Goal: Transaction & Acquisition: Purchase product/service

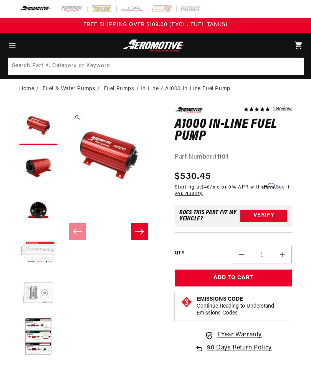
click at [33, 253] on button "Load image 4 in gallery view" at bounding box center [38, 252] width 38 height 38
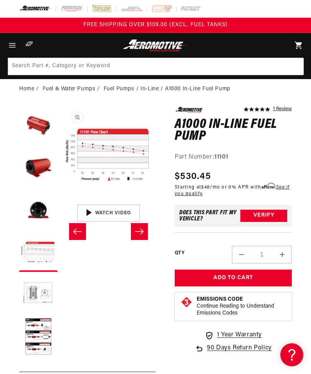
scroll to position [0, 0]
click at [33, 288] on button "Load image 5 in gallery view" at bounding box center [38, 295] width 38 height 38
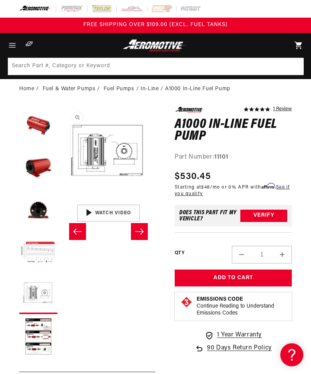
click at [37, 336] on button "Load image 6 in gallery view" at bounding box center [38, 337] width 38 height 38
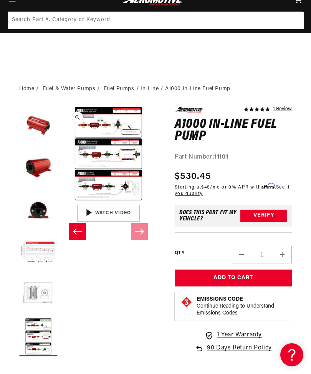
scroll to position [87, 0]
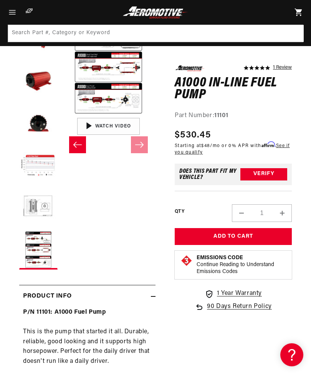
click at [31, 246] on button "Load image 6 in gallery view" at bounding box center [38, 250] width 38 height 38
click at [34, 245] on button "Load image 6 in gallery view" at bounding box center [38, 250] width 38 height 38
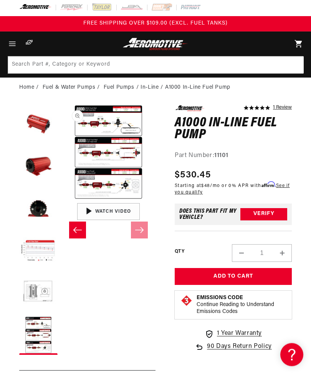
scroll to position [0, 0]
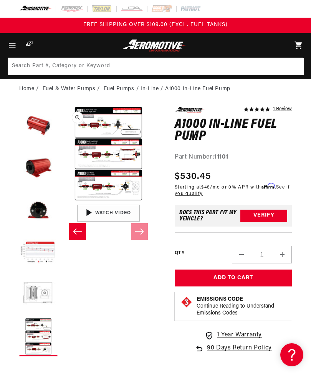
click at [61, 201] on button "Open media 6 in modal" at bounding box center [61, 201] width 0 height 0
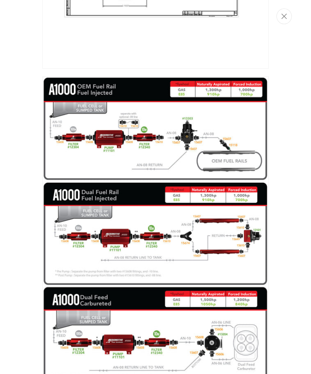
scroll to position [796, 0]
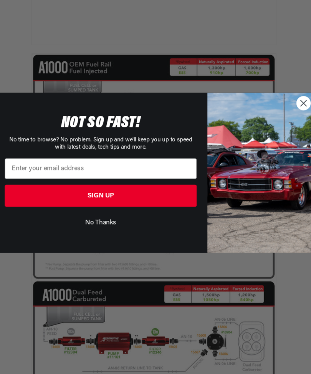
click at [86, 226] on button "No Thanks" at bounding box center [105, 233] width 177 height 15
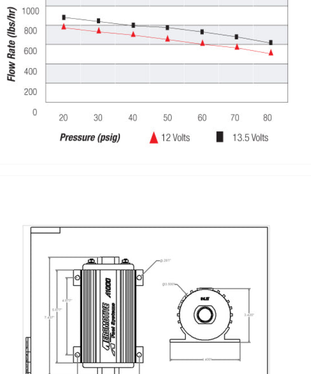
scroll to position [37, 0]
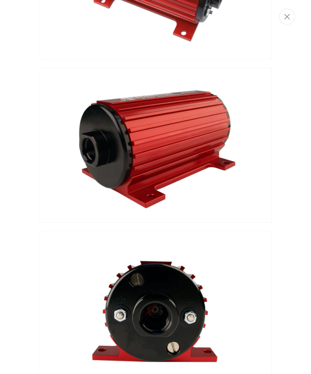
click at [281, 15] on icon "Close" at bounding box center [283, 16] width 5 height 6
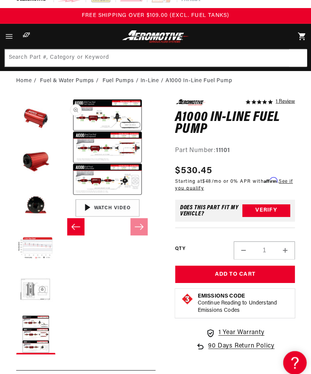
scroll to position [0, 0]
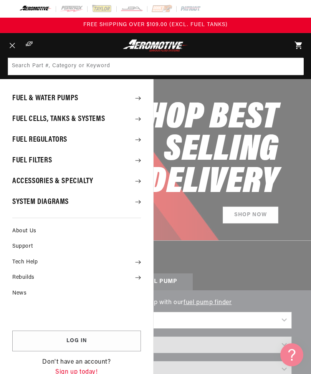
click at [25, 202] on summary "System Diagrams" at bounding box center [76, 202] width 153 height 20
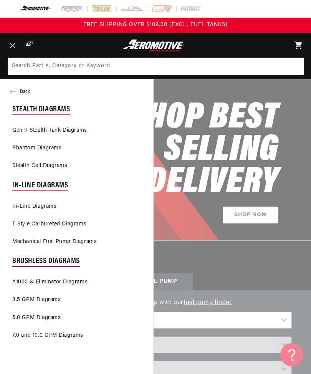
click at [14, 89] on icon at bounding box center [13, 92] width 6 height 6
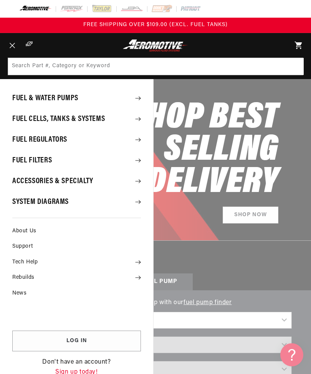
click at [22, 100] on summary "Fuel & Water Pumps" at bounding box center [76, 98] width 153 height 20
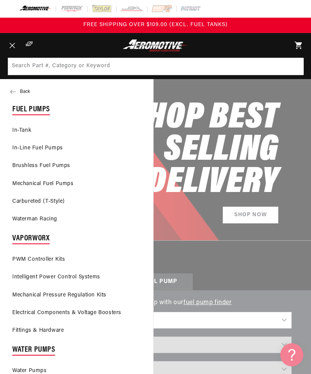
click at [17, 129] on link "In-Tank" at bounding box center [76, 130] width 153 height 17
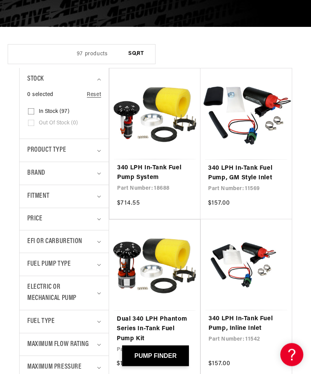
click at [36, 241] on span "EFI or Carburetion" at bounding box center [54, 242] width 55 height 11
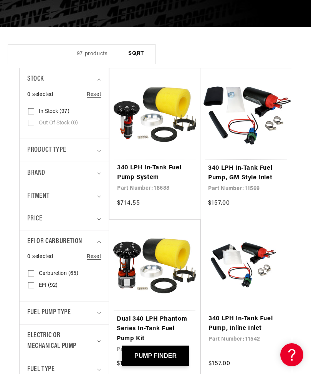
click at [31, 284] on input "EFI (92) EFI (92 products)" at bounding box center [31, 287] width 6 height 6
checkbox input "true"
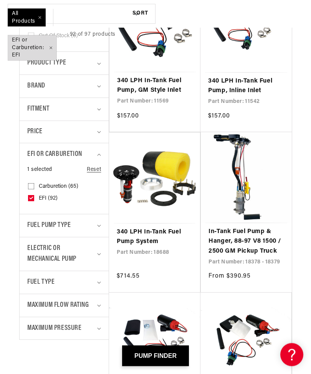
scroll to position [217, 0]
click at [34, 278] on span "Fuel Type" at bounding box center [40, 282] width 27 height 11
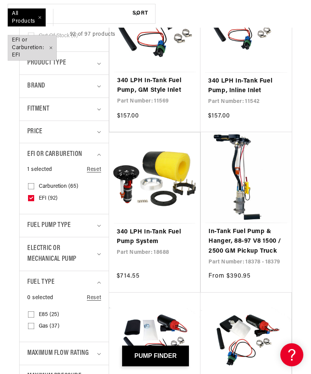
click at [33, 325] on input "Gas (37) Gas (37 products)" at bounding box center [31, 327] width 6 height 6
checkbox input "true"
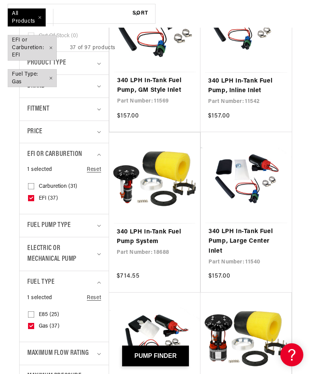
click at [41, 348] on span "Maximum Flow Rating" at bounding box center [57, 353] width 61 height 11
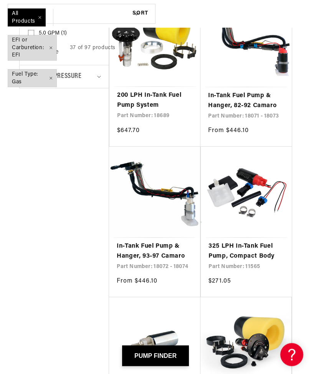
scroll to position [673, 0]
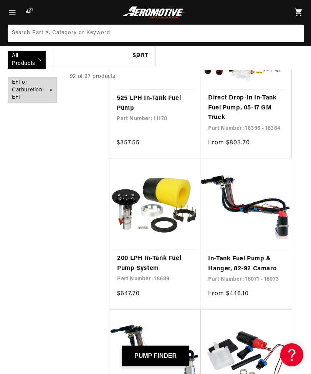
scroll to position [991, 0]
